Goal: Information Seeking & Learning: Learn about a topic

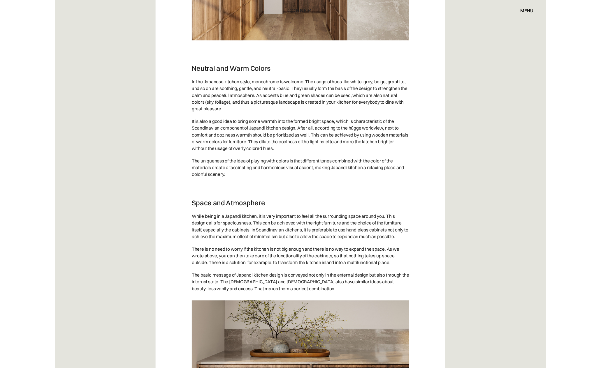
scroll to position [1287, 0]
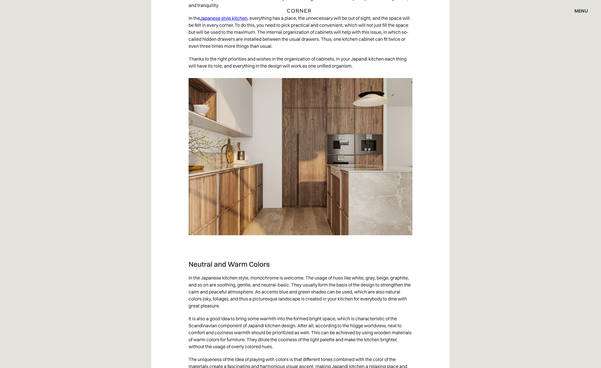
click at [265, 122] on img at bounding box center [300, 156] width 224 height 157
click at [271, 363] on p "The uniqueness of the idea of playing with colors is that different tones combi…" at bounding box center [300, 366] width 224 height 27
click at [302, 253] on p "‍" at bounding box center [300, 247] width 224 height 13
click at [299, 196] on img at bounding box center [300, 156] width 224 height 157
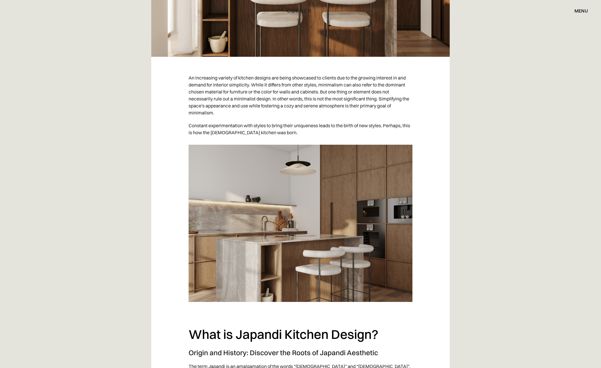
scroll to position [0, 0]
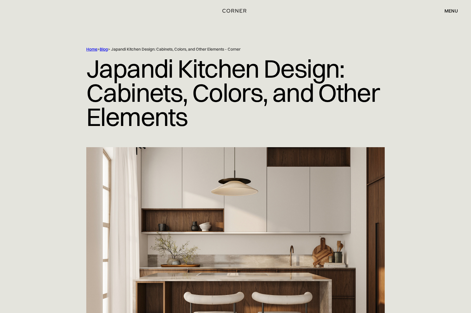
scroll to position [120, 0]
